Goal: Task Accomplishment & Management: Manage account settings

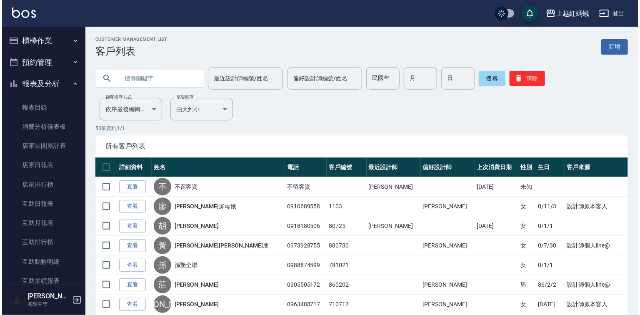
scroll to position [700, 0]
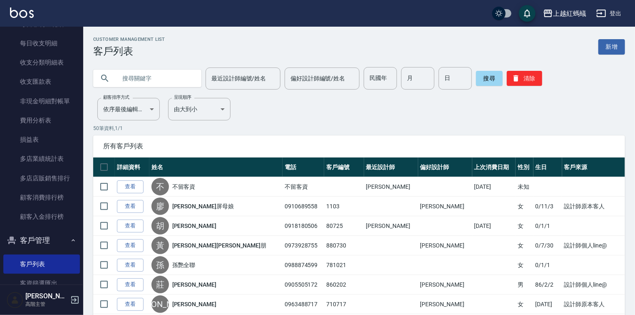
click at [140, 78] on input "text" at bounding box center [156, 78] width 78 height 22
type input "連"
click at [484, 81] on button "搜尋" at bounding box center [489, 78] width 27 height 15
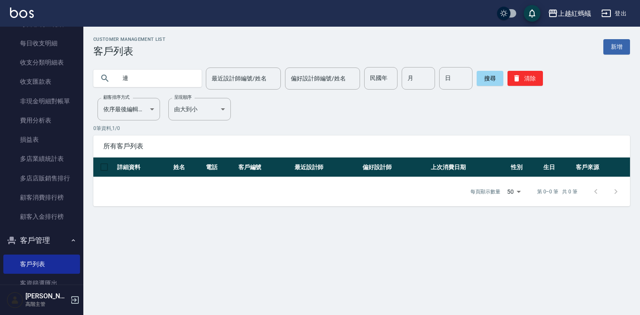
click at [164, 77] on input "連" at bounding box center [156, 78] width 78 height 22
type input "宜"
click at [492, 80] on button "搜尋" at bounding box center [489, 78] width 27 height 15
click at [153, 75] on input "宜" at bounding box center [156, 78] width 78 height 22
click at [60, 264] on link "客戶列表" at bounding box center [41, 263] width 77 height 19
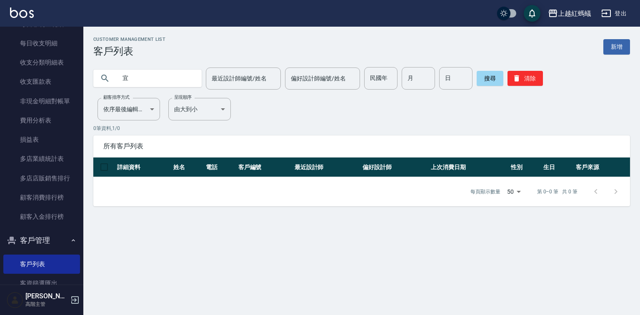
click at [137, 80] on input "宜" at bounding box center [156, 78] width 78 height 22
click at [483, 73] on button "搜尋" at bounding box center [489, 78] width 27 height 15
click at [153, 79] on input "12" at bounding box center [156, 78] width 78 height 22
type input "1"
click at [482, 77] on button "搜尋" at bounding box center [489, 78] width 27 height 15
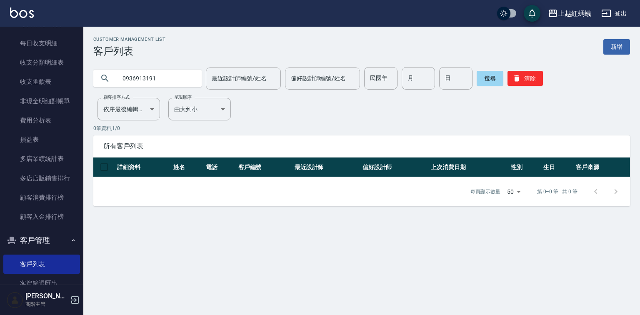
click at [164, 77] on input "0936913191" at bounding box center [156, 78] width 78 height 22
type input "0"
type input "1217"
click at [490, 76] on button "搜尋" at bounding box center [489, 78] width 27 height 15
click at [54, 268] on link "客戶列表" at bounding box center [41, 263] width 77 height 19
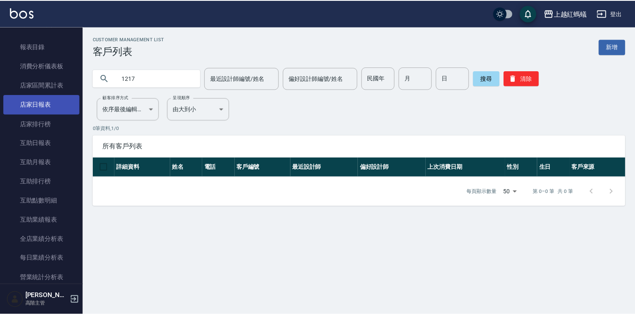
scroll to position [0, 0]
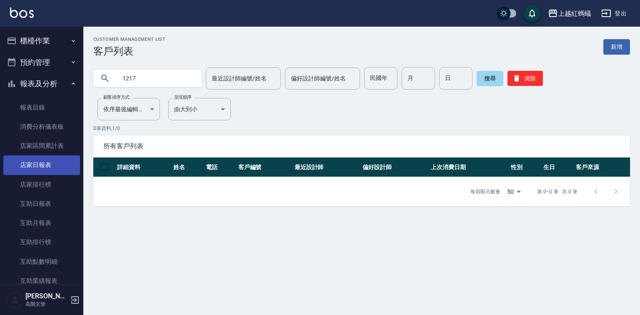
click at [42, 167] on link "店家日報表" at bounding box center [41, 164] width 77 height 19
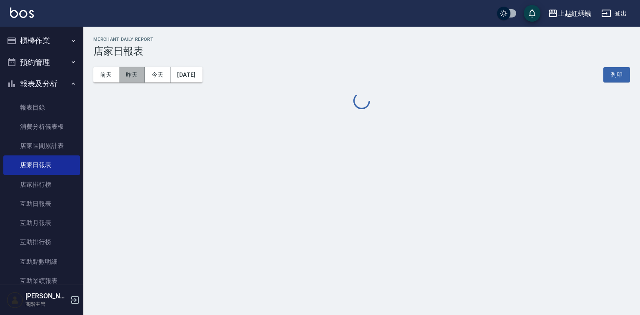
click at [128, 77] on button "昨天" at bounding box center [132, 74] width 26 height 15
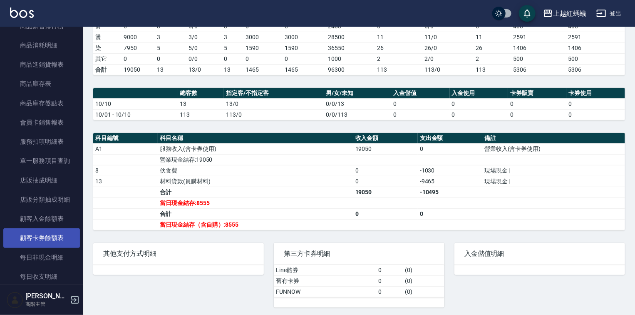
scroll to position [766, 0]
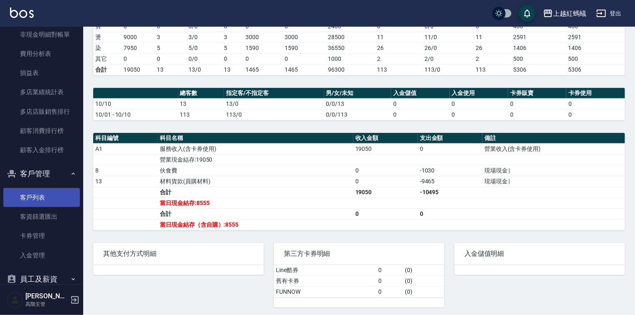
click at [50, 193] on link "客戶列表" at bounding box center [41, 197] width 77 height 19
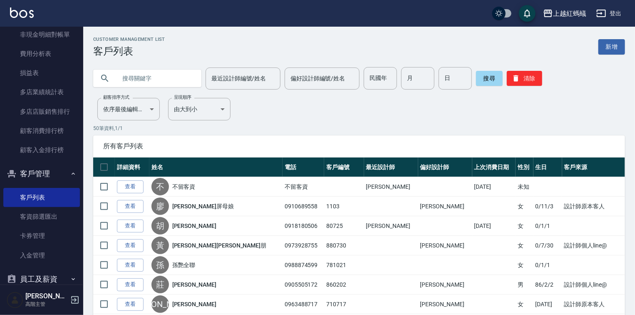
click at [151, 80] on input "text" at bounding box center [156, 78] width 78 height 22
type input "1217"
click at [484, 77] on button "搜尋" at bounding box center [489, 78] width 27 height 15
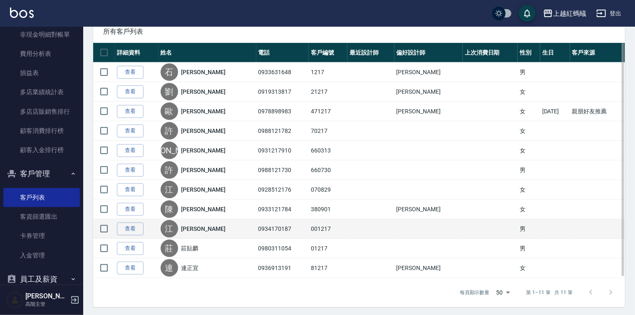
scroll to position [115, 0]
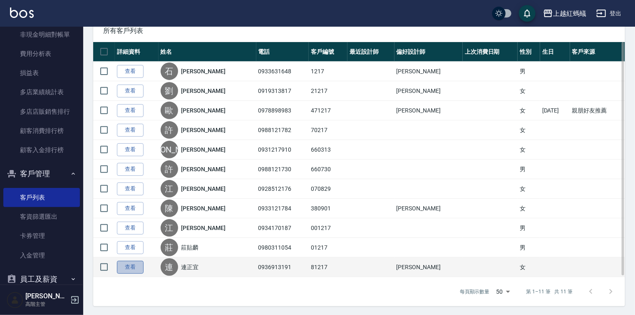
click at [132, 265] on link "查看" at bounding box center [130, 267] width 27 height 13
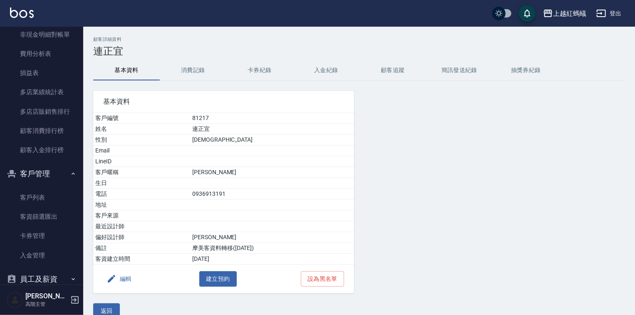
click at [223, 125] on td "連正宜" at bounding box center [272, 129] width 164 height 11
click at [125, 276] on button "編輯" at bounding box center [119, 278] width 32 height 15
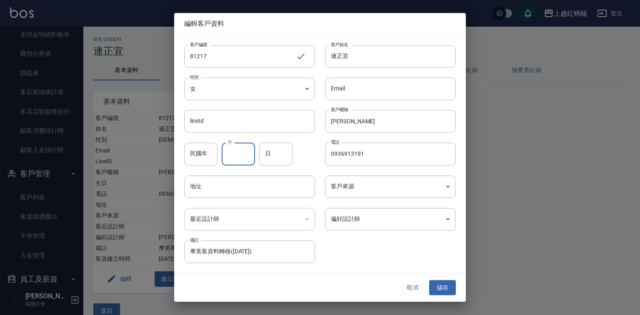
click at [236, 153] on input "月" at bounding box center [238, 154] width 33 height 22
type input "12"
click at [281, 150] on input "日" at bounding box center [275, 154] width 33 height 22
type input "17"
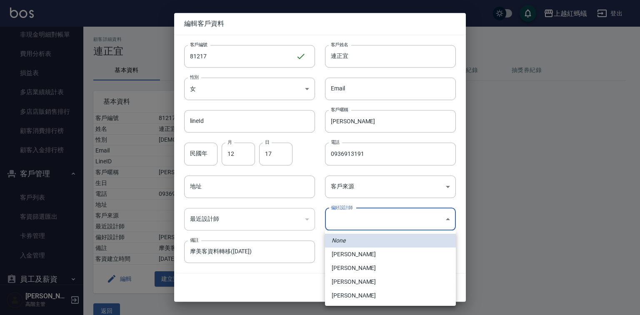
drag, startPoint x: 355, startPoint y: 217, endPoint x: 363, endPoint y: 236, distance: 20.7
click at [356, 217] on body "上越紅螞蟻 登出 櫃檯作業 打帳單 帳單列表 掛單列表 座位開單 營業儀表板 現金收支登錄 高階收支登錄 材料自購登錄 每日結帳 排班表 現場電腦打卡 掃碼打…" at bounding box center [320, 164] width 640 height 328
click at [354, 268] on li "[PERSON_NAME]" at bounding box center [390, 268] width 131 height 14
type input "9efc15fe-67de-409c-bc0a-e53cf4b7ff6b"
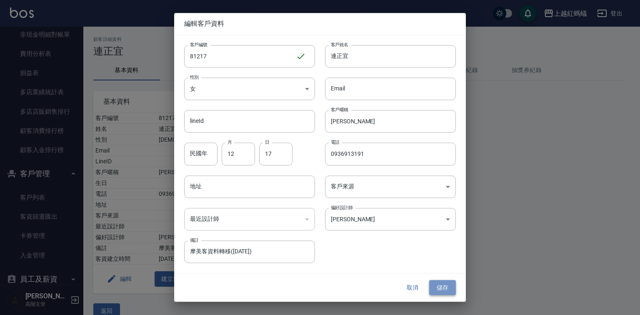
click at [451, 289] on button "儲存" at bounding box center [442, 287] width 27 height 15
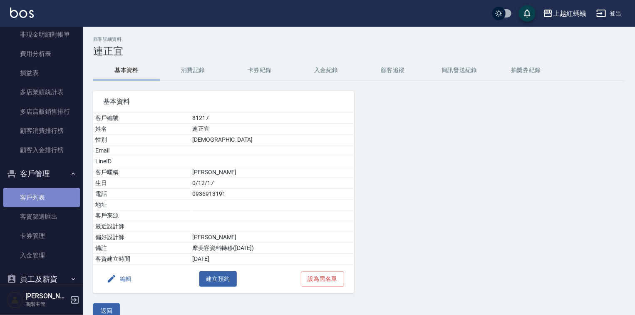
click at [42, 200] on link "客戶列表" at bounding box center [41, 197] width 77 height 19
